Goal: Information Seeking & Learning: Check status

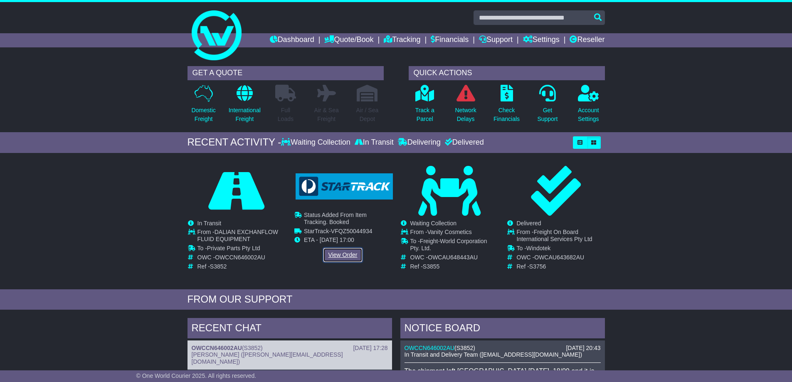
click at [348, 254] on link "View Order" at bounding box center [343, 255] width 40 height 15
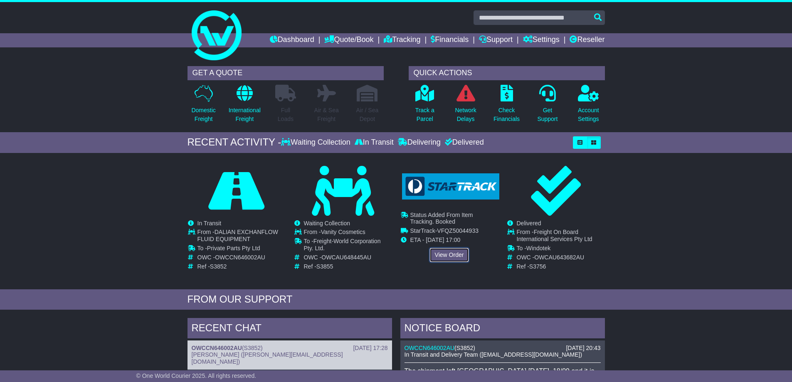
click at [441, 255] on link "View Order" at bounding box center [449, 255] width 40 height 15
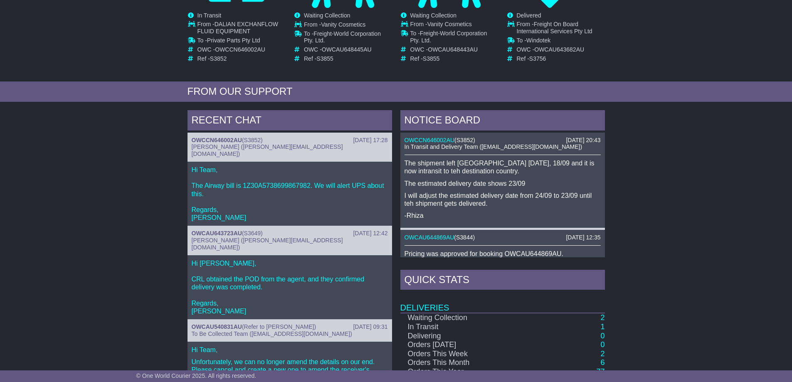
scroll to position [166, 0]
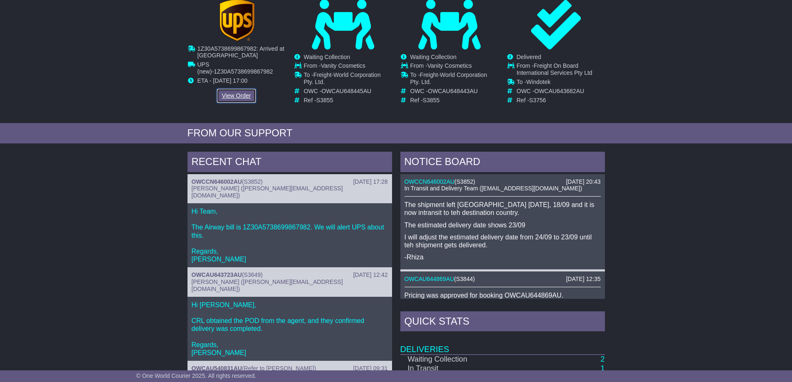
click at [243, 94] on link "View Order" at bounding box center [237, 96] width 40 height 15
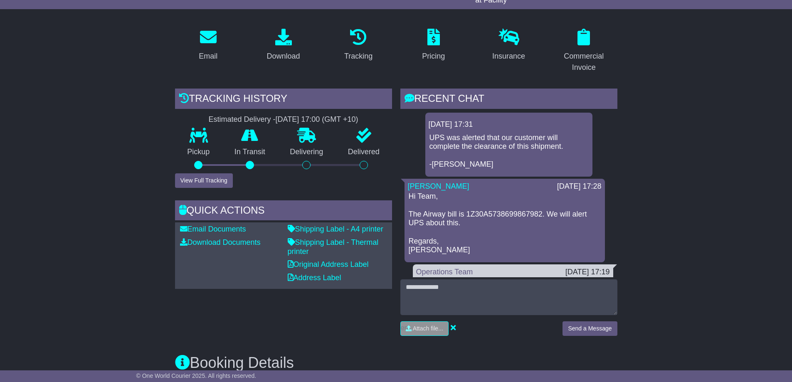
scroll to position [125, 0]
